Goal: Task Accomplishment & Management: Use online tool/utility

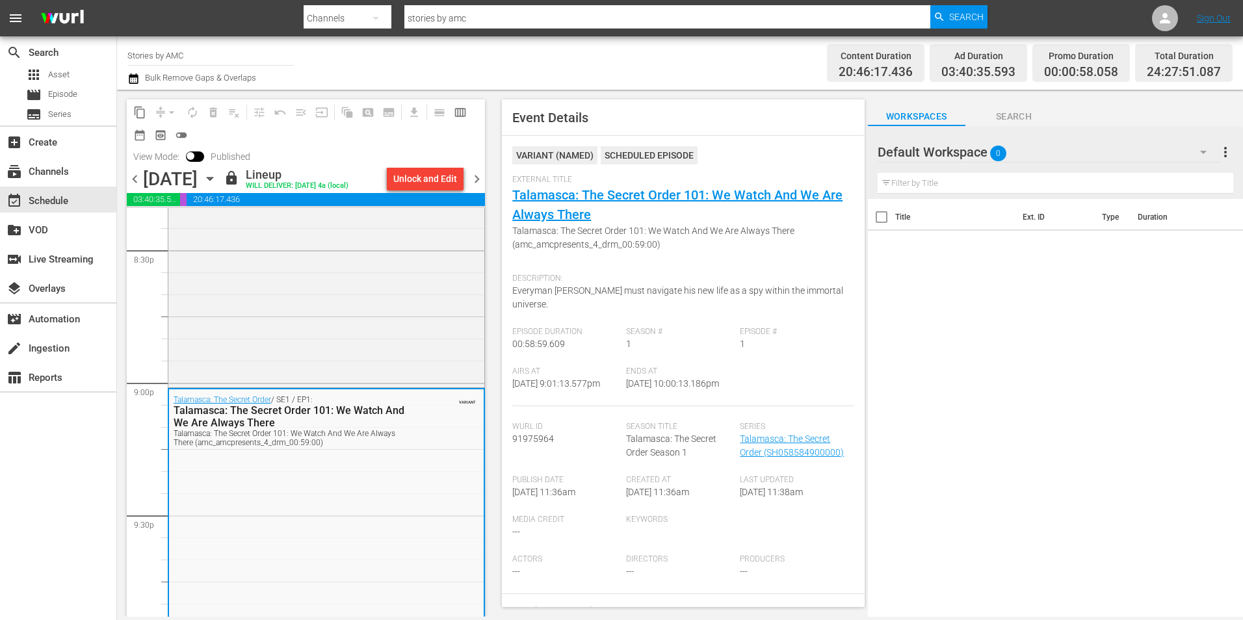
scroll to position [5394, 0]
drag, startPoint x: 508, startPoint y: 25, endPoint x: 516, endPoint y: 19, distance: 10.3
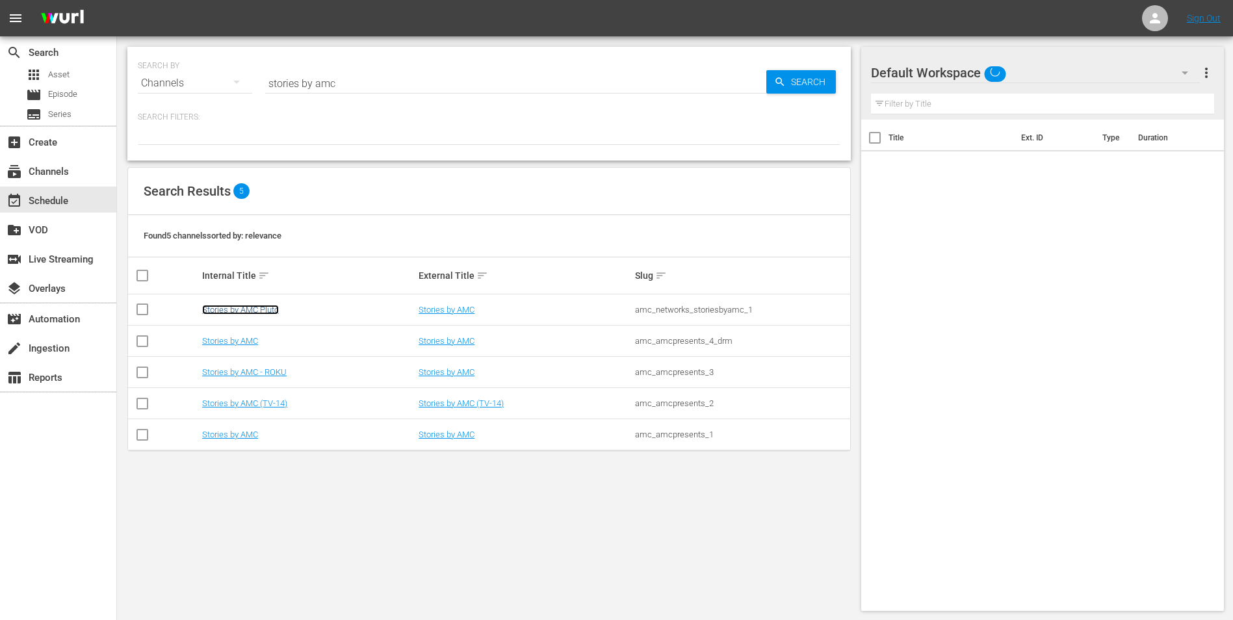
click at [266, 311] on link "Stories by AMC Pluto" at bounding box center [240, 310] width 77 height 10
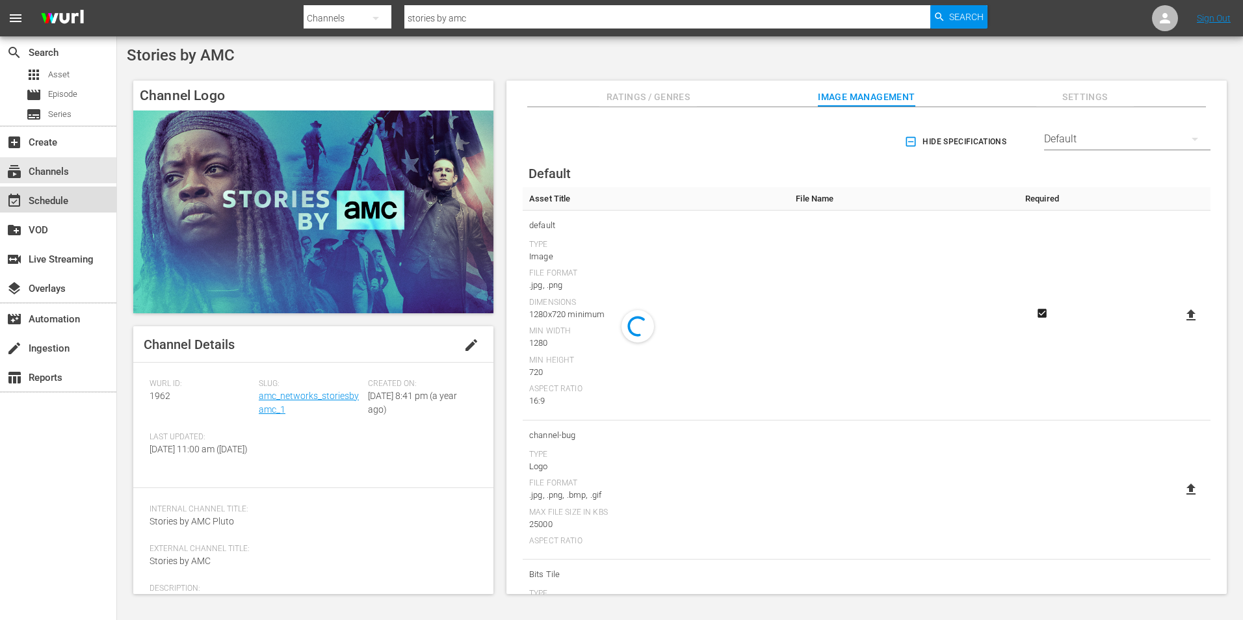
click at [78, 205] on div "event_available Schedule" at bounding box center [58, 200] width 116 height 26
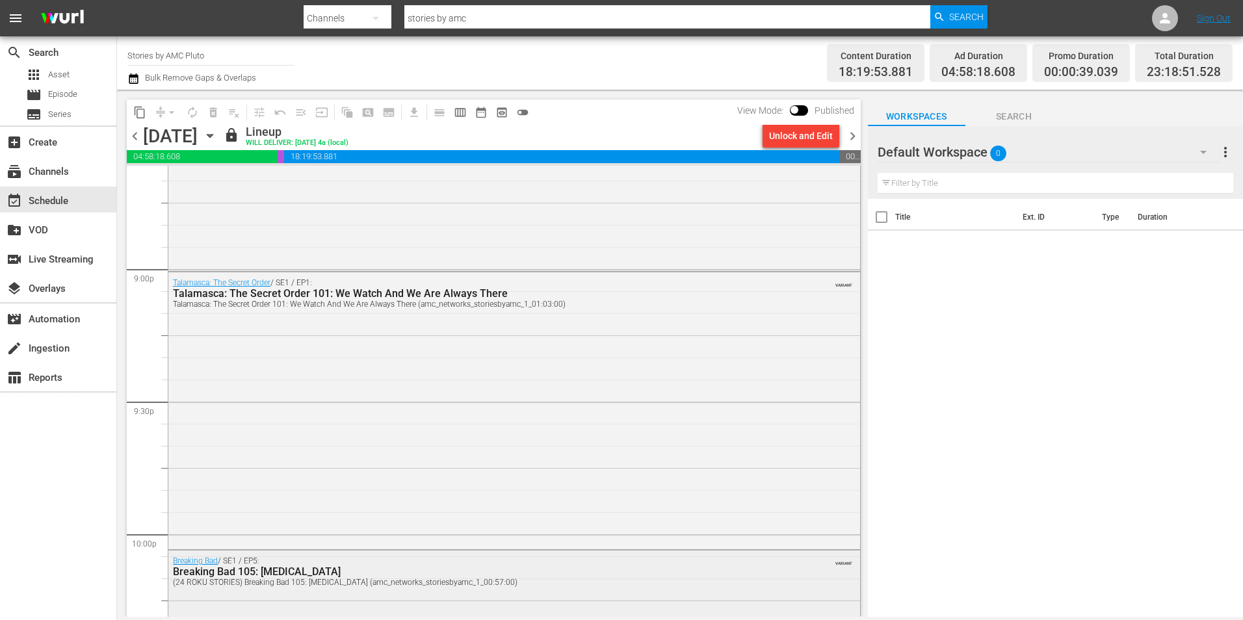
scroll to position [5461, 0]
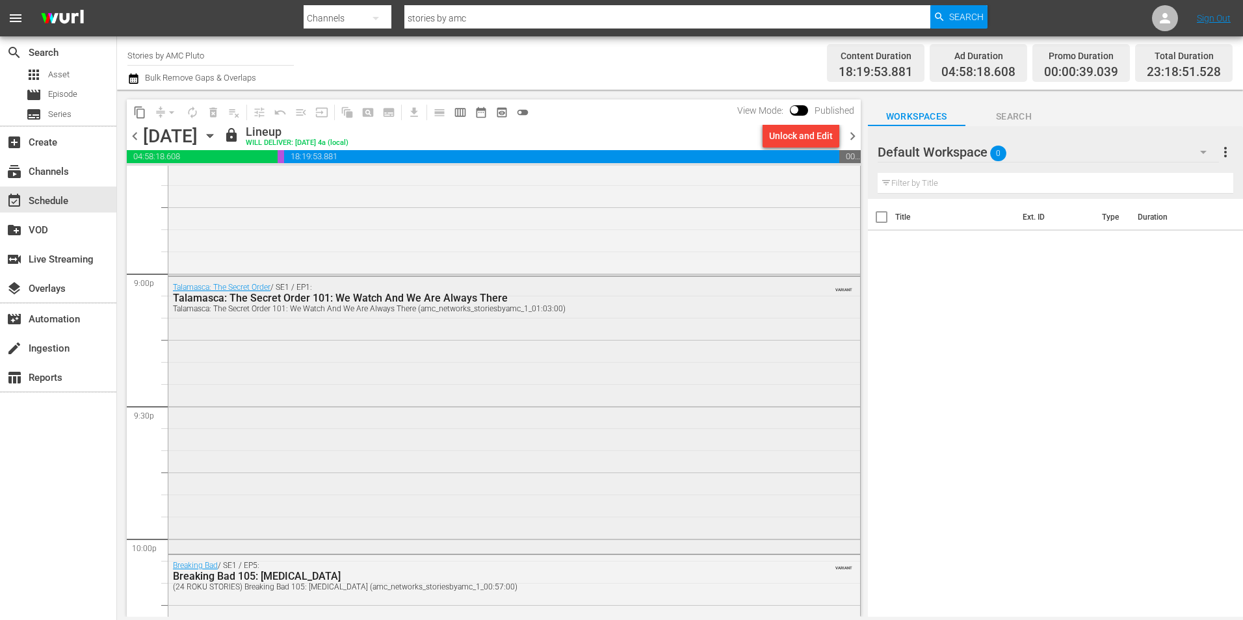
click at [325, 387] on div "Talamasca: The Secret Order / SE1 / EP1: Talamasca: The Secret Order 101: We Wa…" at bounding box center [514, 414] width 692 height 274
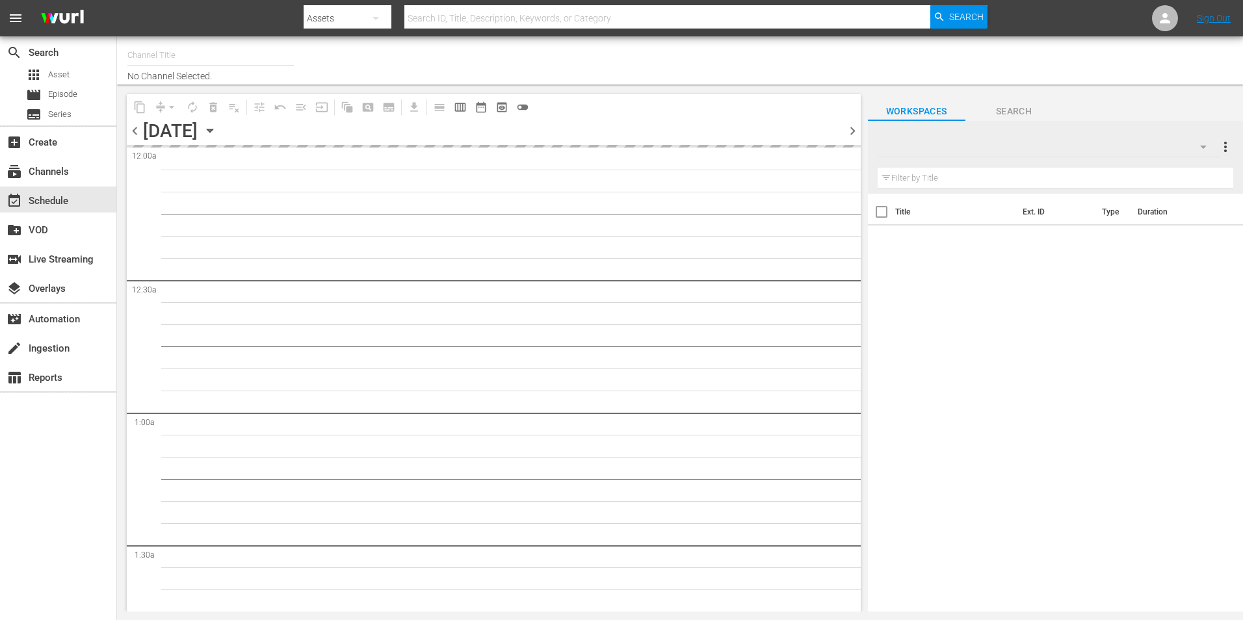
type input "Stories by AMC Pluto (1962)"
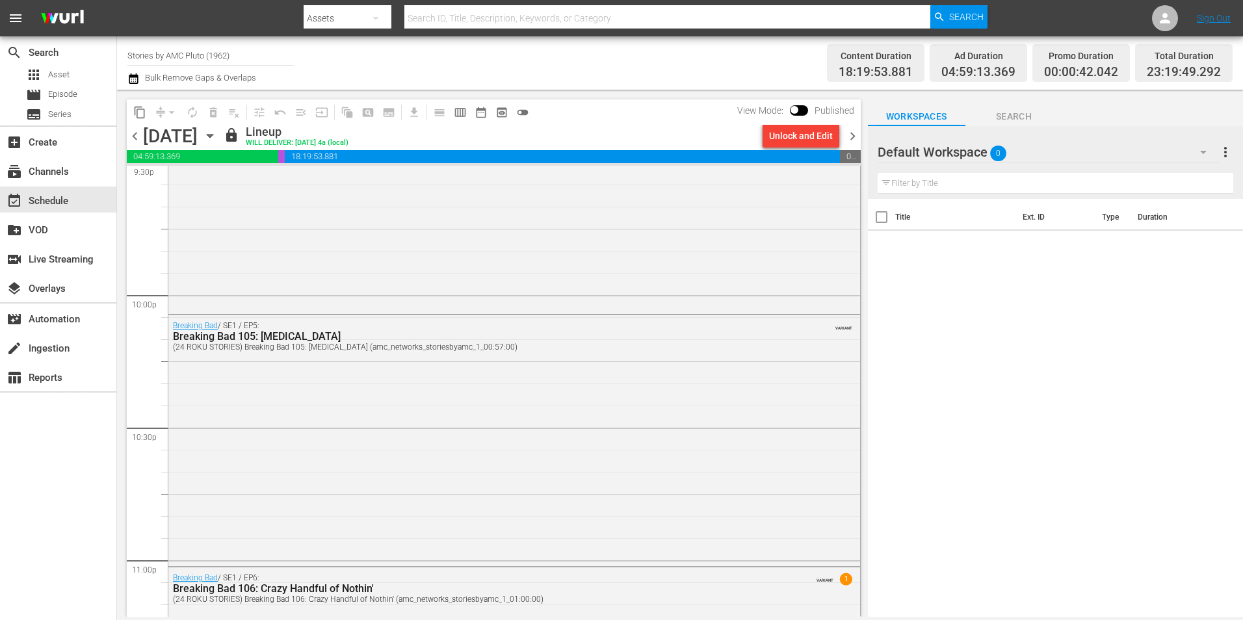
scroll to position [5527, 0]
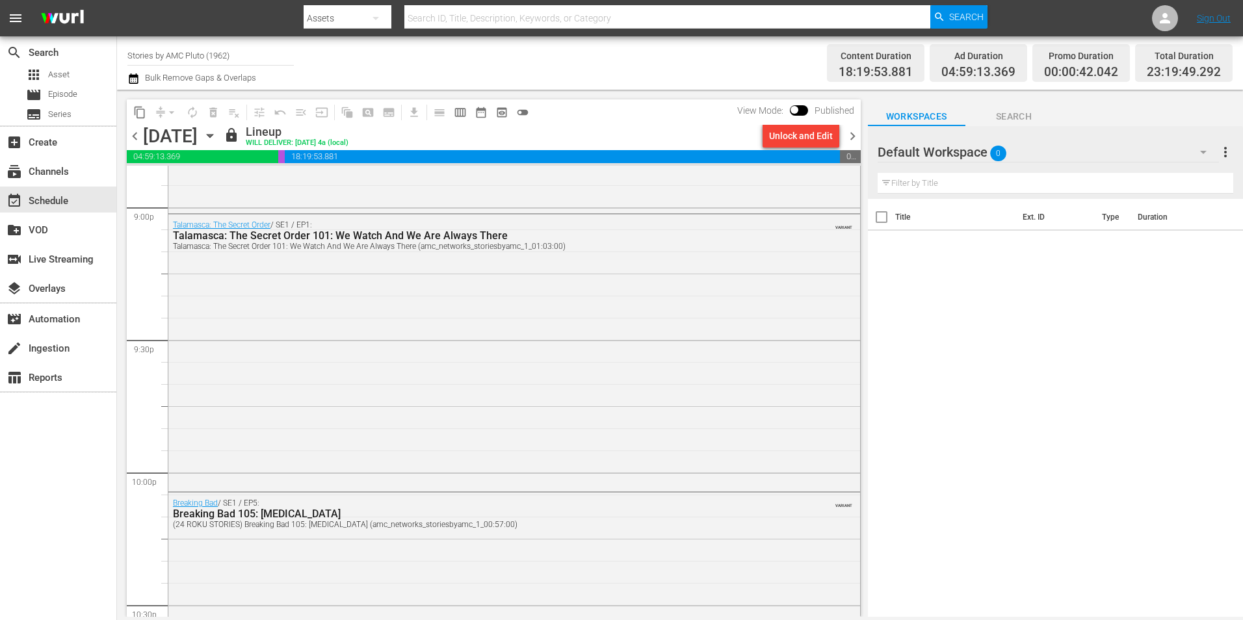
click at [651, 369] on div "Talamasca: The Secret Order / SE1 / EP1: Talamasca: The Secret Order 101: We Wa…" at bounding box center [514, 351] width 692 height 274
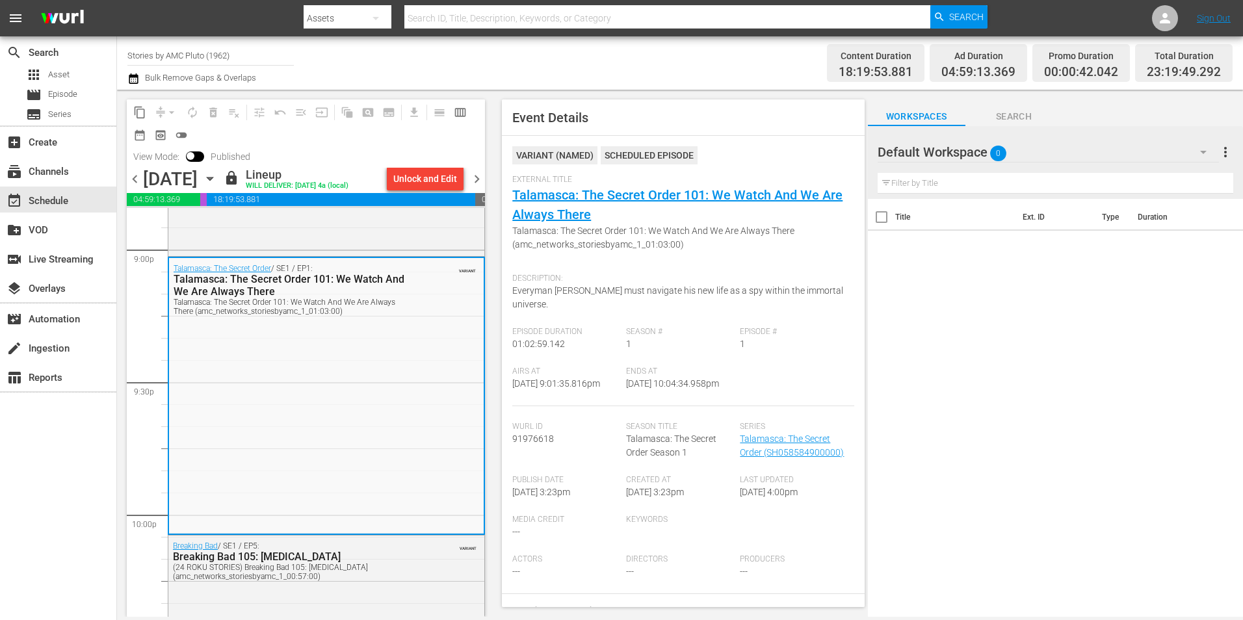
click at [217, 178] on icon "button" at bounding box center [210, 179] width 14 height 14
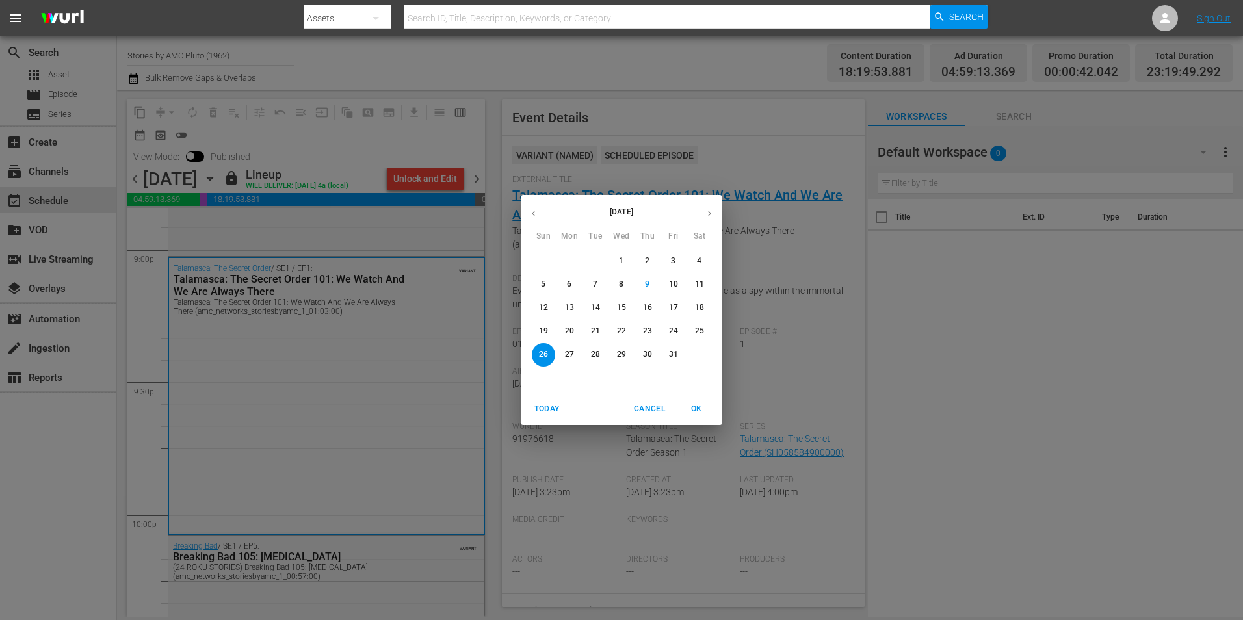
click at [690, 326] on span "25" at bounding box center [699, 331] width 23 height 11
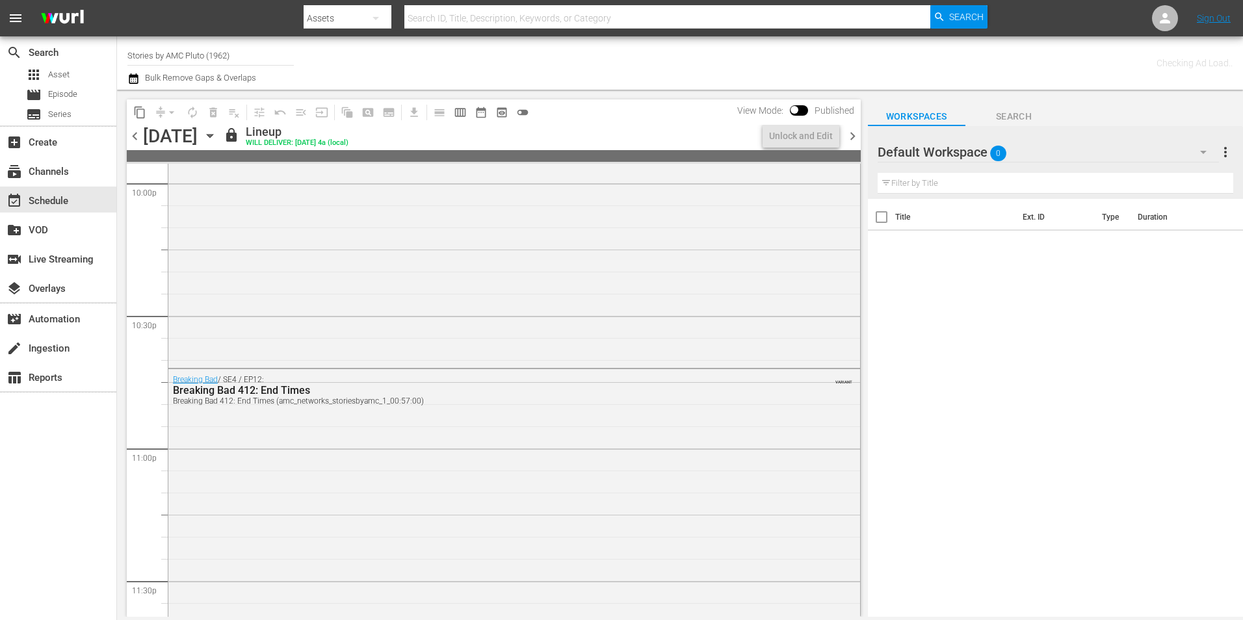
scroll to position [5615, 0]
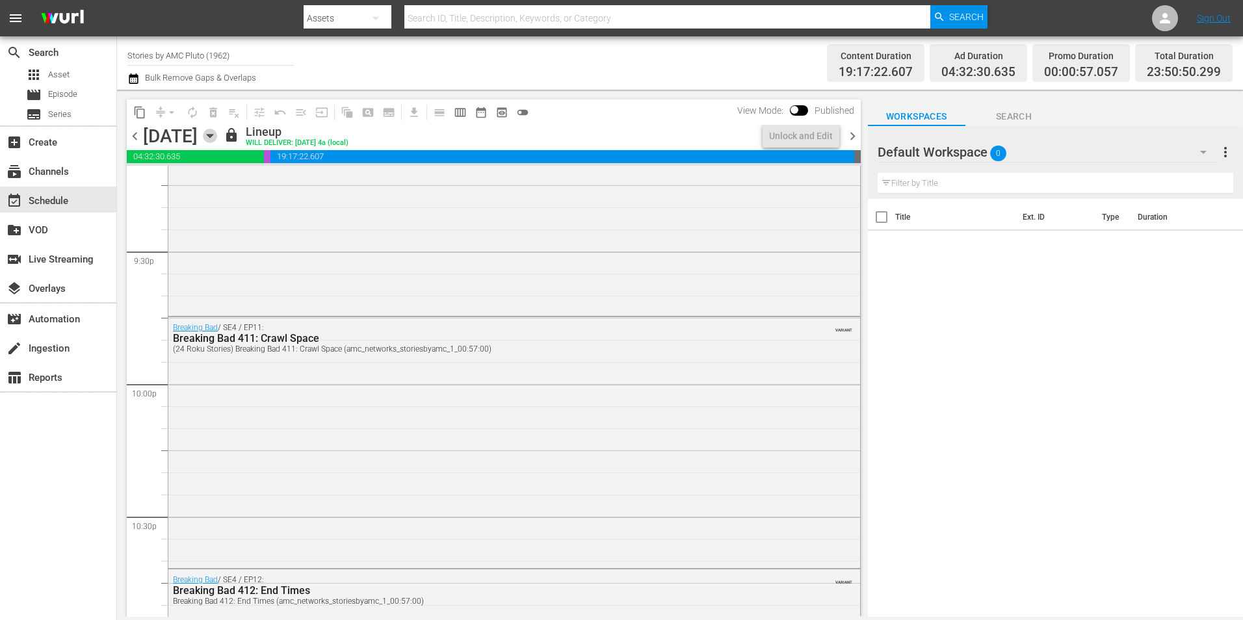
click at [217, 134] on icon "button" at bounding box center [210, 136] width 14 height 14
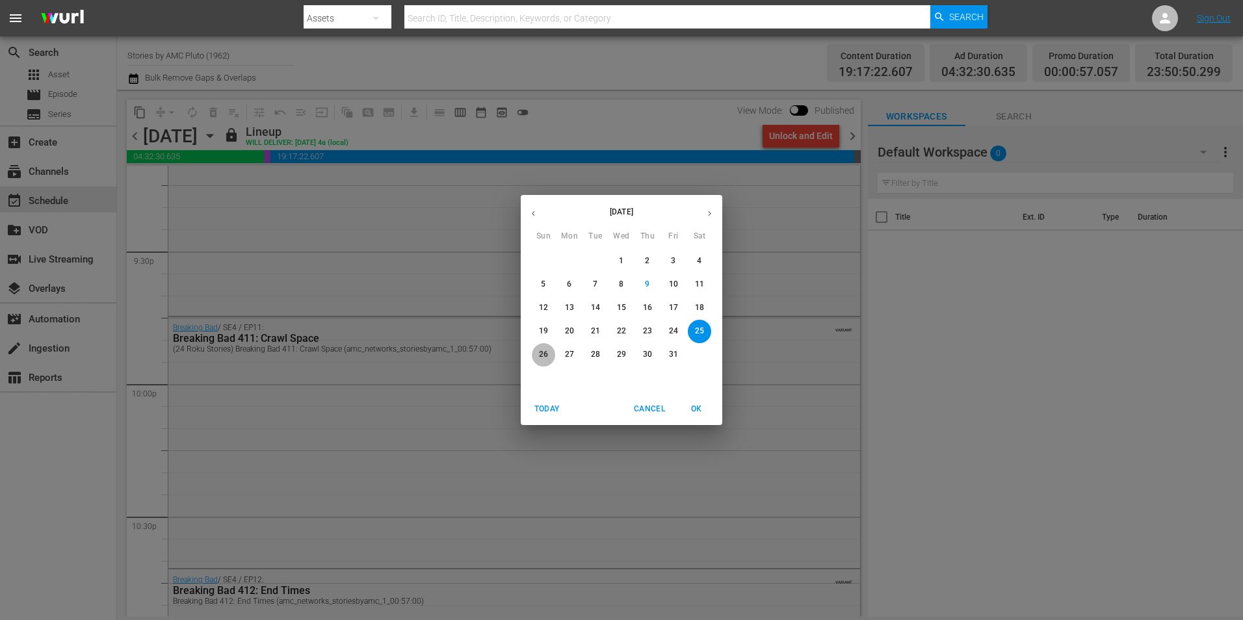
click at [537, 356] on span "26" at bounding box center [543, 354] width 23 height 11
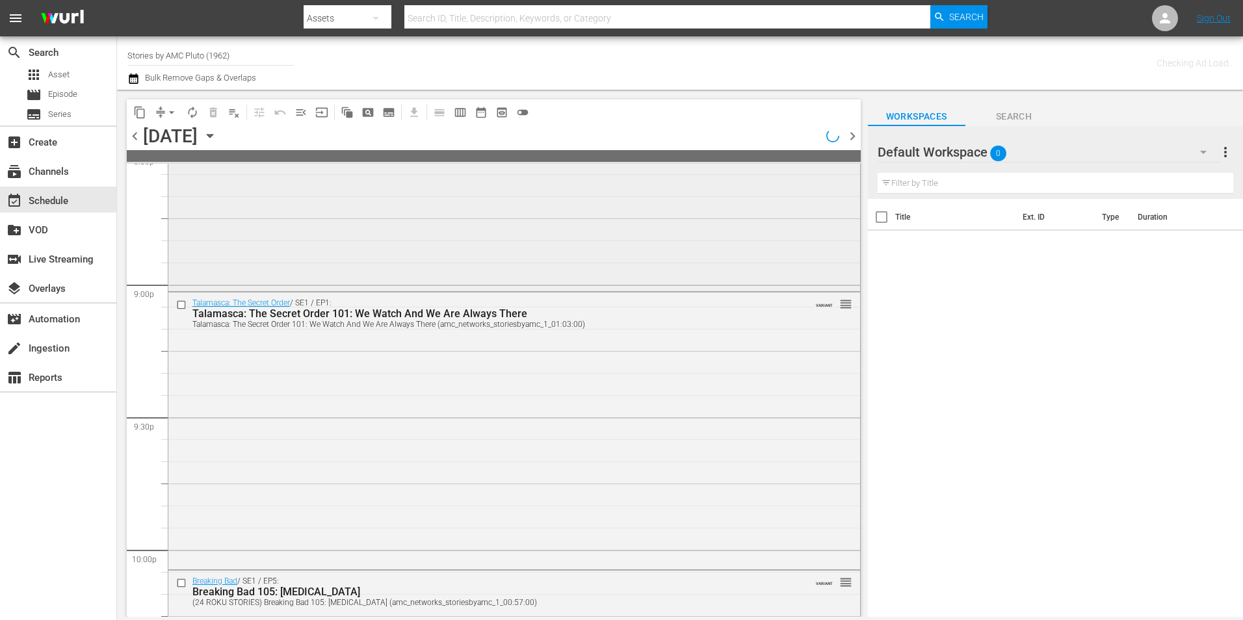
scroll to position [5397, 0]
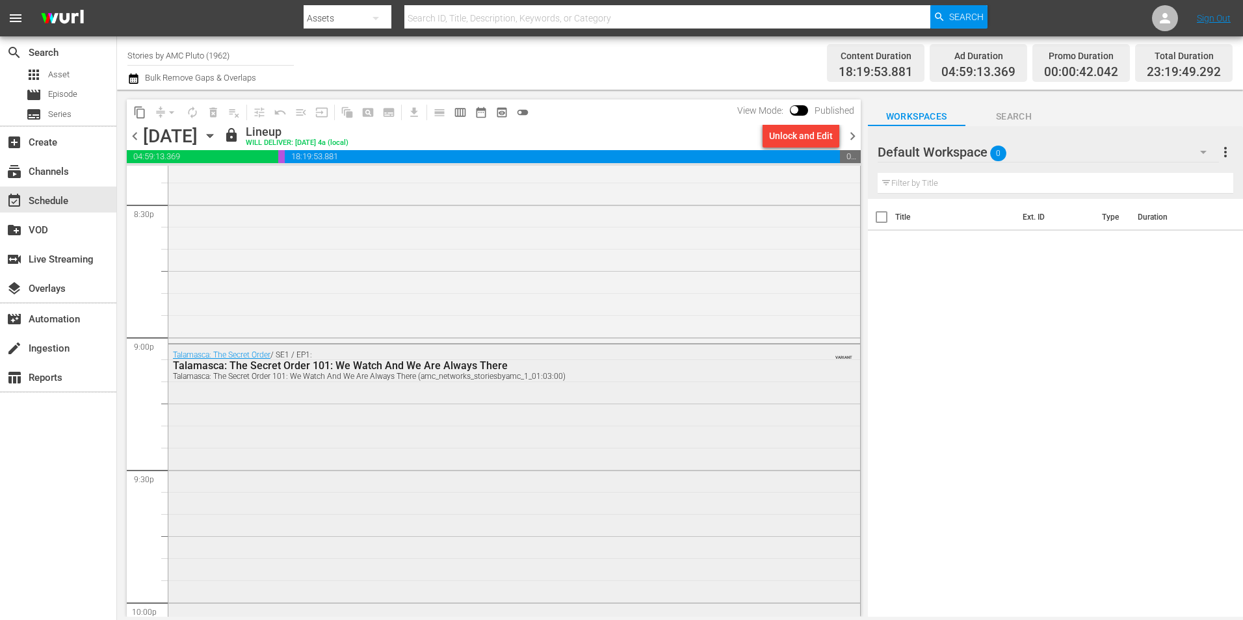
click at [636, 385] on div "Talamasca: The Secret Order / SE1 / EP1: Talamasca: The Secret Order 101: We Wa…" at bounding box center [514, 364] width 692 height 41
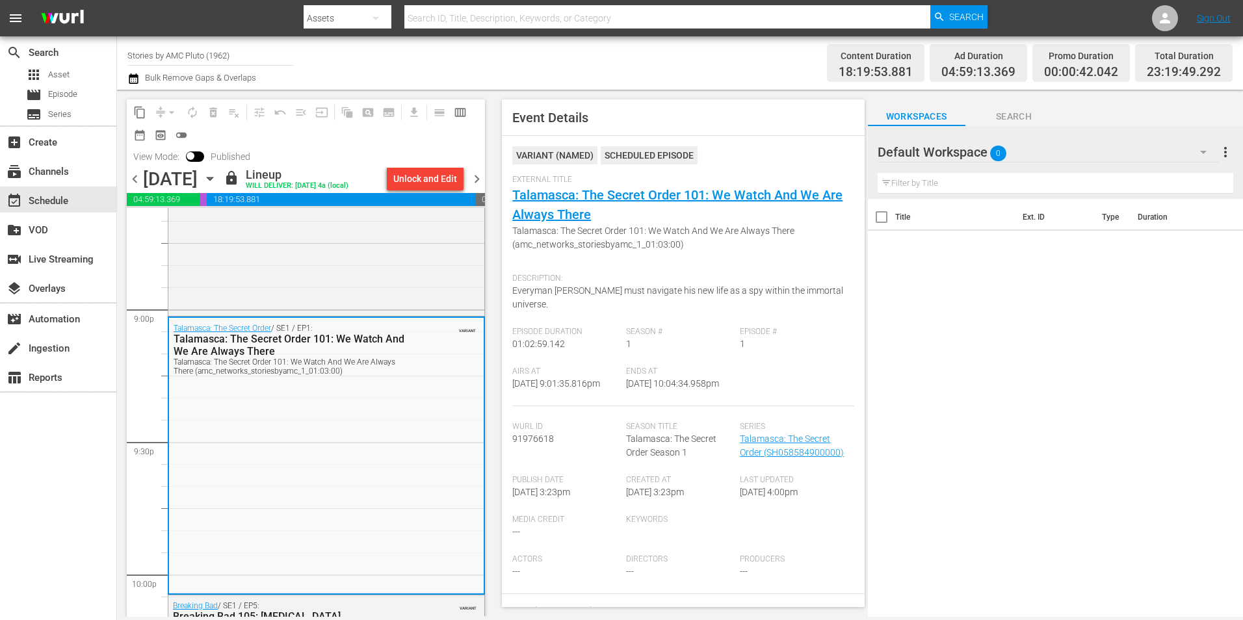
scroll to position [5462, 0]
